Goal: Task Accomplishment & Management: Use online tool/utility

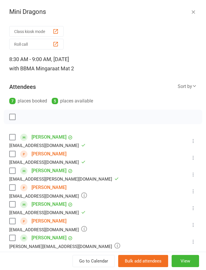
click at [196, 8] on button "button" at bounding box center [193, 11] width 7 height 7
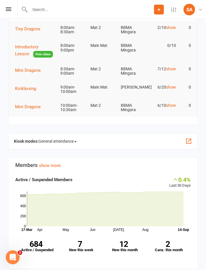
click at [10, 9] on icon at bounding box center [8, 9] width 5 height 4
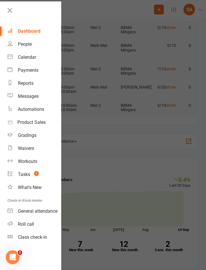
click at [36, 57] on link "Calendar" at bounding box center [35, 57] width 54 height 13
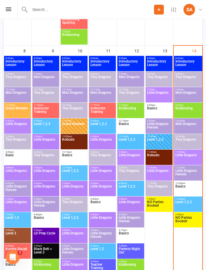
scroll to position [457, 0]
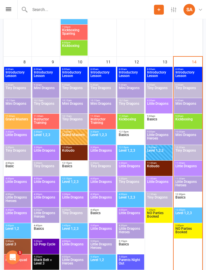
click at [187, 142] on span "Mini Dragons" at bounding box center [188, 138] width 26 height 10
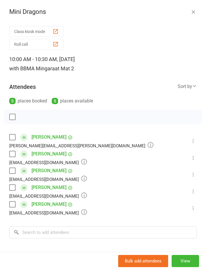
click at [9, 152] on label at bounding box center [12, 154] width 6 height 6
click at [28, 115] on icon "button" at bounding box center [25, 117] width 6 height 6
click at [13, 140] on label at bounding box center [12, 137] width 6 height 6
click at [12, 205] on label at bounding box center [12, 204] width 6 height 6
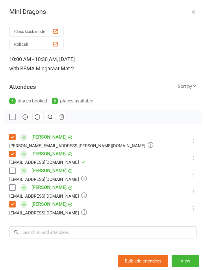
click at [28, 118] on button "button" at bounding box center [25, 117] width 10 height 10
click at [29, 117] on button "button" at bounding box center [25, 117] width 10 height 10
click at [168, 82] on div "Attendees 5 places booked 5 places available Sort by Last name First name Booki…" at bounding box center [103, 91] width 188 height 27
click at [154, 92] on div "Attendees 5 places booked 5 places available Sort by Last name First name Booki…" at bounding box center [103, 91] width 188 height 27
click at [14, 187] on label at bounding box center [12, 188] width 6 height 6
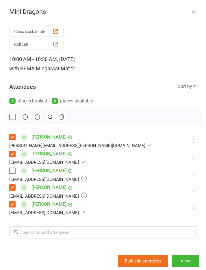
click at [27, 112] on button "button" at bounding box center [25, 117] width 10 height 10
click at [151, 69] on div "10:00 AM - 10:30 AM, [DATE] with BBMA Mingara at Mat 2" at bounding box center [103, 64] width 188 height 19
click at [197, 171] on button at bounding box center [193, 174] width 7 height 7
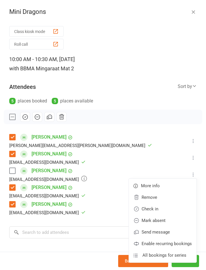
click at [156, 206] on link "Check in" at bounding box center [163, 209] width 68 height 12
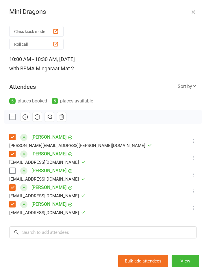
click at [15, 168] on label at bounding box center [12, 171] width 6 height 6
click at [24, 115] on icon "button" at bounding box center [25, 117] width 6 height 6
click at [23, 43] on button "Roll call" at bounding box center [36, 44] width 54 height 11
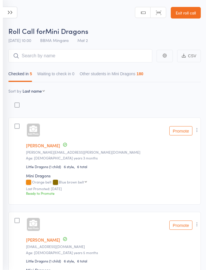
click at [8, 14] on icon at bounding box center [10, 13] width 14 height 12
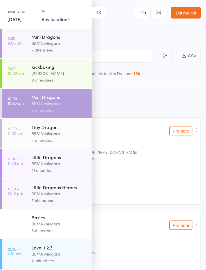
scroll to position [38, 0]
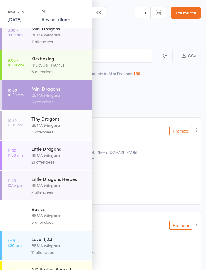
click at [22, 127] on time "10:30 - 11:00 am" at bounding box center [16, 122] width 16 height 9
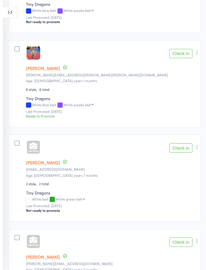
scroll to position [166, 0]
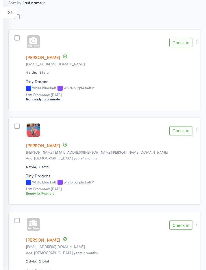
click at [177, 129] on button "Check in" at bounding box center [181, 130] width 23 height 9
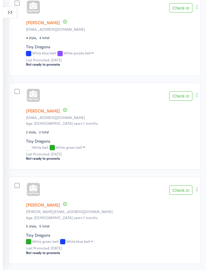
click at [182, 96] on button "Check in" at bounding box center [181, 95] width 23 height 9
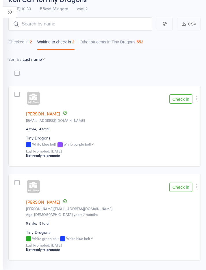
scroll to position [32, 0]
click at [13, 13] on icon at bounding box center [10, 13] width 14 height 12
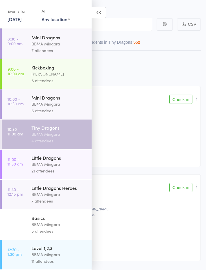
scroll to position [43, 0]
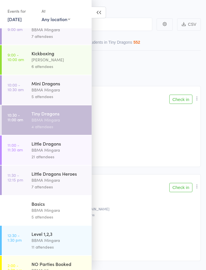
click at [19, 156] on link "11:00 - 11:30 am Little Dragons BBMA Mingara 21 attendees" at bounding box center [47, 150] width 90 height 30
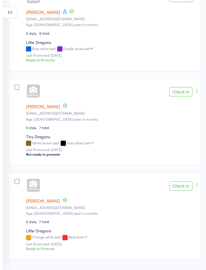
scroll to position [1808, 0]
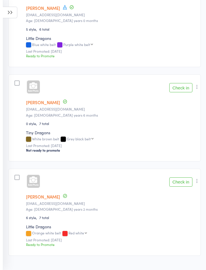
click at [179, 187] on button "Check in" at bounding box center [181, 181] width 23 height 9
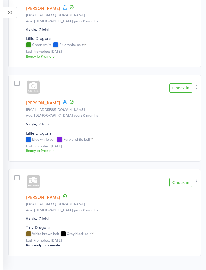
click at [178, 187] on button "Check in" at bounding box center [181, 182] width 23 height 9
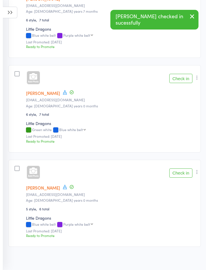
scroll to position [1619, 0]
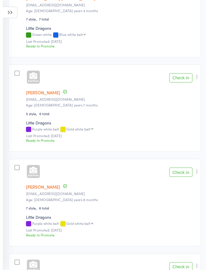
click at [177, 177] on button "Check in" at bounding box center [181, 172] width 23 height 9
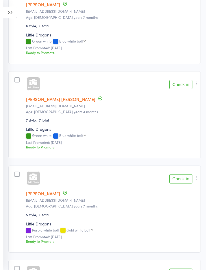
scroll to position [1148, 0]
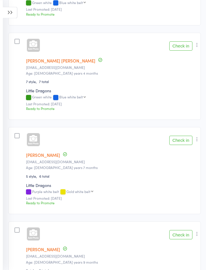
click at [180, 144] on button "Check in" at bounding box center [181, 140] width 23 height 9
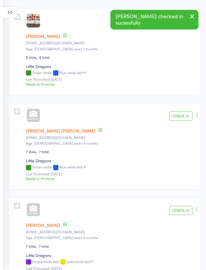
scroll to position [1118, 0]
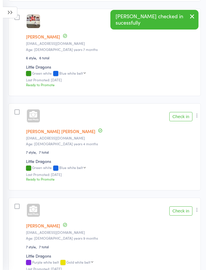
click at [181, 120] on button "Check in" at bounding box center [181, 116] width 23 height 9
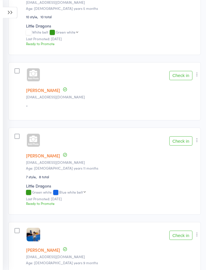
scroll to position [716, 0]
click at [182, 78] on button "Check in" at bounding box center [181, 75] width 23 height 9
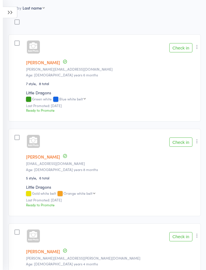
scroll to position [0, 0]
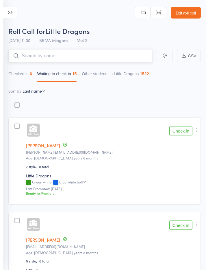
click at [103, 59] on input "search" at bounding box center [80, 55] width 144 height 13
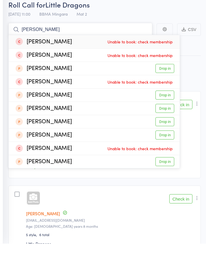
type input "Kali"
click at [193, 180] on div "Green white Blue white belt Blue white belt Purple white belt Gold white belt O…" at bounding box center [111, 182] width 171 height 5
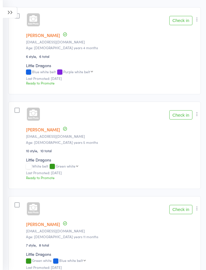
click at [184, 120] on button "Check in" at bounding box center [181, 114] width 23 height 9
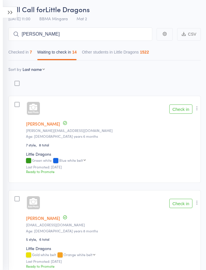
scroll to position [22, 0]
click at [181, 112] on button "Check in" at bounding box center [181, 108] width 23 height 9
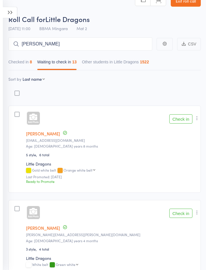
scroll to position [11, 0]
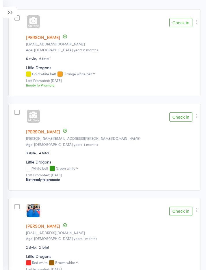
click at [181, 120] on button "Check in" at bounding box center [181, 116] width 23 height 9
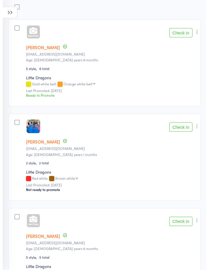
scroll to position [106, 0]
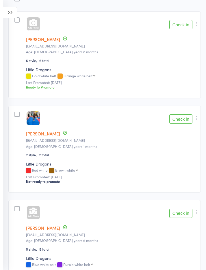
click at [184, 118] on button "Check in" at bounding box center [181, 118] width 23 height 9
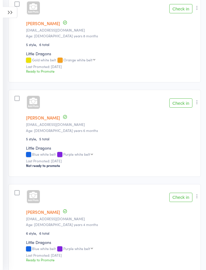
scroll to position [122, 0]
click at [14, 3] on div at bounding box center [16, 3] width 5 height 5
click at [16, 2] on input "checkbox" at bounding box center [16, 2] width 0 height 0
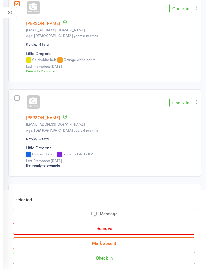
click at [192, 167] on div "Not ready to promote" at bounding box center [111, 165] width 171 height 5
click at [16, 9] on icon at bounding box center [10, 13] width 14 height 12
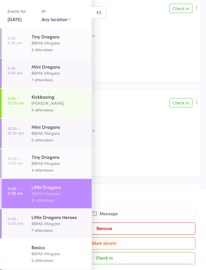
click at [19, 4] on div "Events for 14 Sep, 2025 14 Sep, 2025 September 2025 Sun Mon Tue Wed Thu Fri Sat…" at bounding box center [46, 14] width 92 height 29
click at [157, 142] on member-row "Sehaj Heer paramkaur3320@gmail.com Age: 5 years 6 months N/A 5 style 5 total Li…" at bounding box center [103, 132] width 196 height 87
click at [93, 9] on icon at bounding box center [99, 13] width 14 height 12
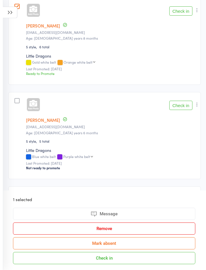
scroll to position [119, 0]
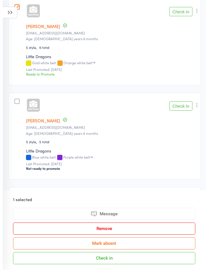
click at [19, 5] on div at bounding box center [16, 6] width 5 height 5
click at [16, 5] on input "checkbox" at bounding box center [16, 5] width 0 height 0
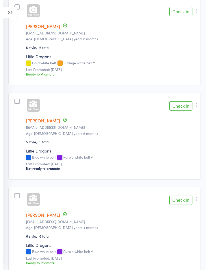
click at [10, 14] on icon at bounding box center [10, 13] width 14 height 12
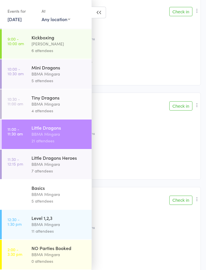
scroll to position [65, 0]
click at [53, 161] on div "BBMA Mingara" at bounding box center [59, 164] width 55 height 7
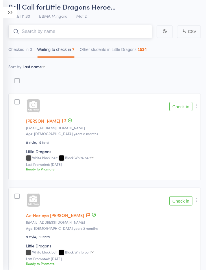
scroll to position [27, 0]
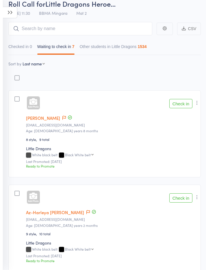
click at [186, 105] on button "Check in" at bounding box center [181, 103] width 23 height 9
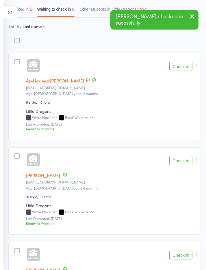
scroll to position [67, 0]
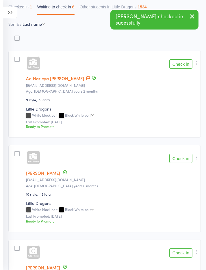
click at [181, 64] on button "Check in" at bounding box center [181, 63] width 23 height 9
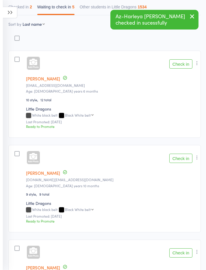
click at [181, 65] on button "Check in" at bounding box center [181, 63] width 23 height 9
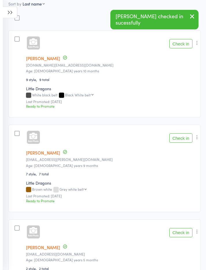
scroll to position [87, 0]
click at [183, 43] on button "Check in" at bounding box center [181, 43] width 23 height 9
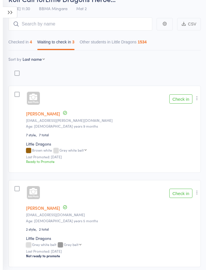
scroll to position [32, 0]
click at [179, 101] on button "Check in" at bounding box center [181, 98] width 23 height 9
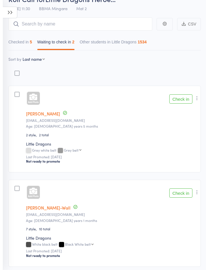
click at [182, 93] on member-row "Tyson Galea daniellegalea79@gmail.com Age: 8 years 5 months N/A 2 style 2 total…" at bounding box center [104, 129] width 193 height 87
click at [179, 102] on button "Check in" at bounding box center [181, 98] width 23 height 9
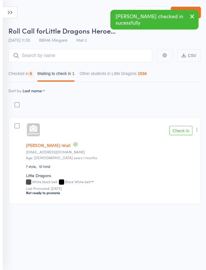
scroll to position [4, 0]
